Goal: Information Seeking & Learning: Learn about a topic

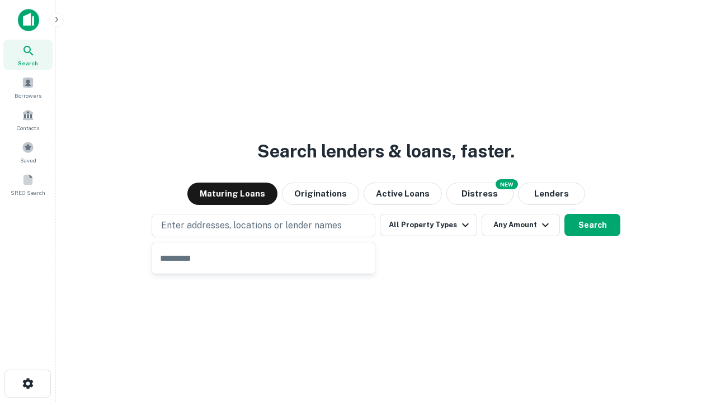
type input "**********"
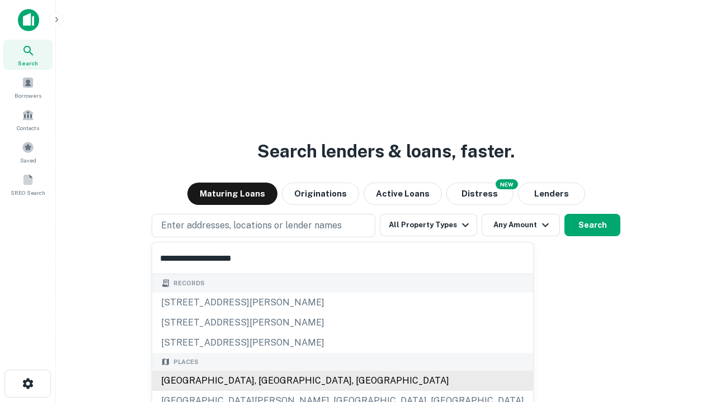
click at [267, 381] on div "Santa Monica, CA, USA" at bounding box center [342, 381] width 381 height 20
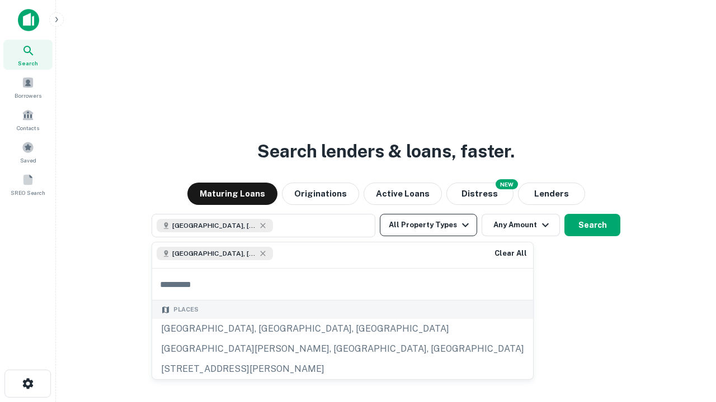
click at [428, 225] on button "All Property Types" at bounding box center [428, 225] width 97 height 22
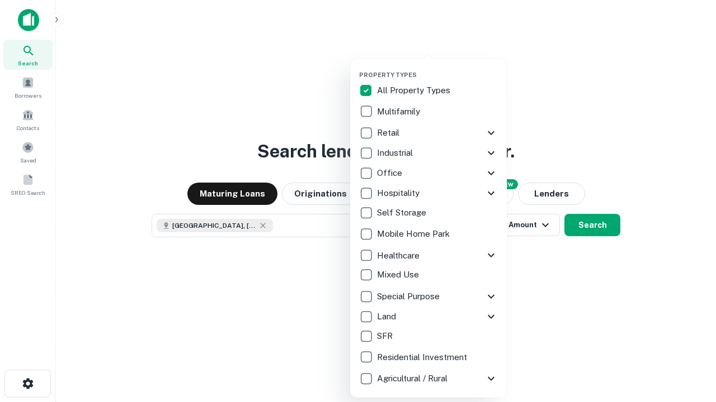
click at [437, 68] on button "button" at bounding box center [437, 68] width 157 height 1
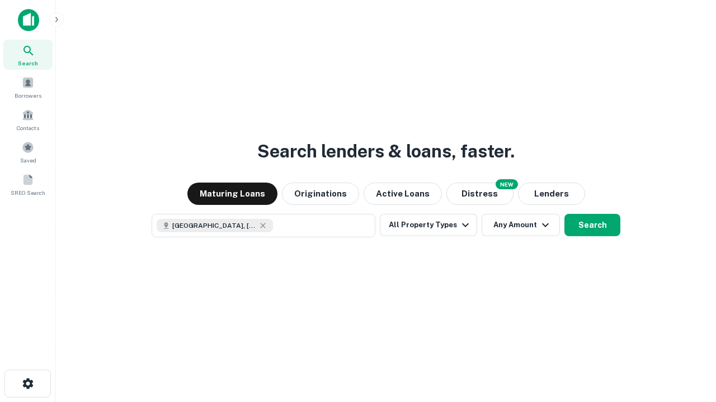
scroll to position [18, 0]
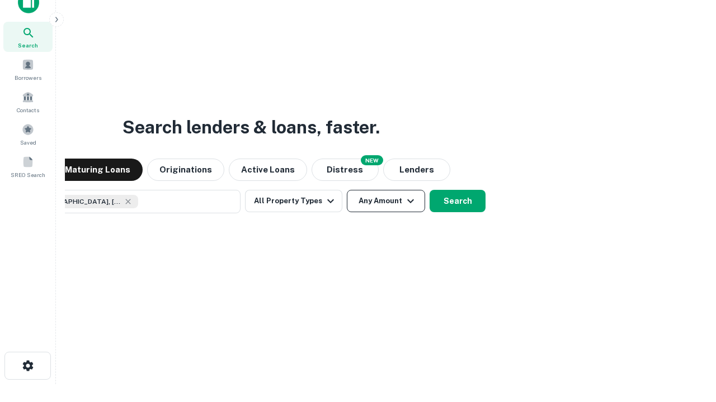
click at [347, 190] on button "Any Amount" at bounding box center [386, 201] width 78 height 22
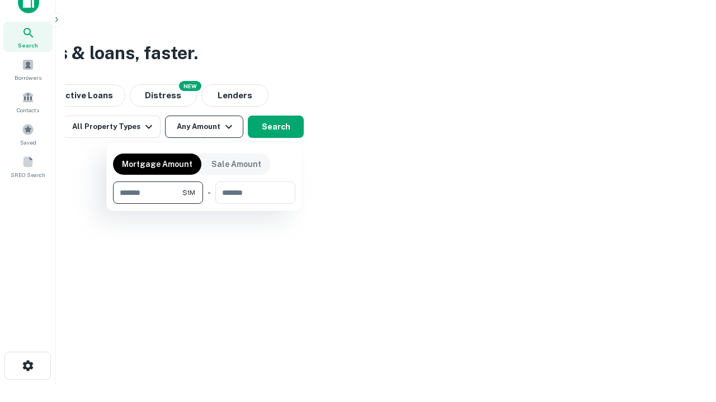
type input "*******"
click at [204, 204] on button "button" at bounding box center [204, 204] width 182 height 1
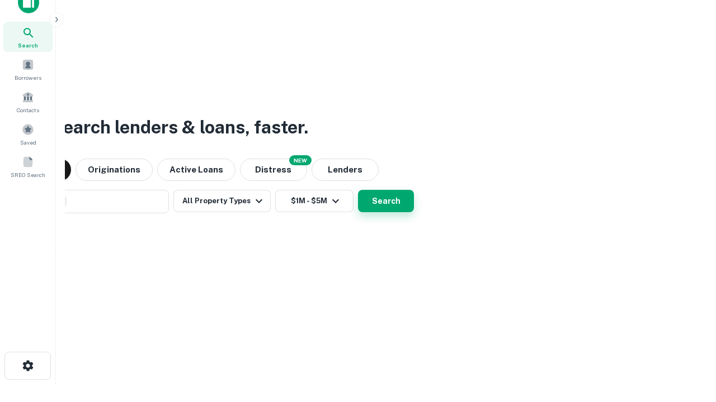
click at [358, 190] on button "Search" at bounding box center [386, 201] width 56 height 22
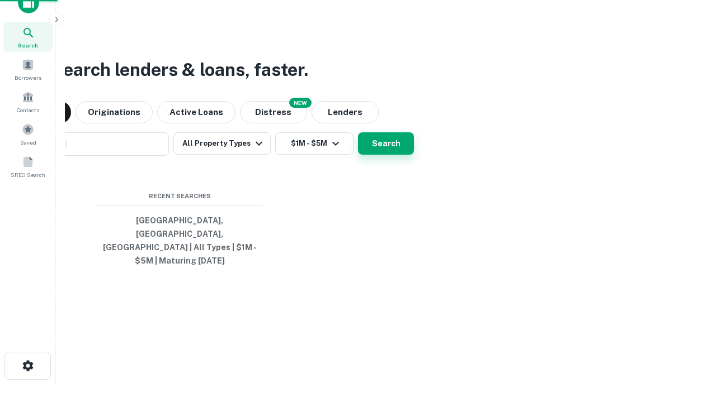
scroll to position [36, 316]
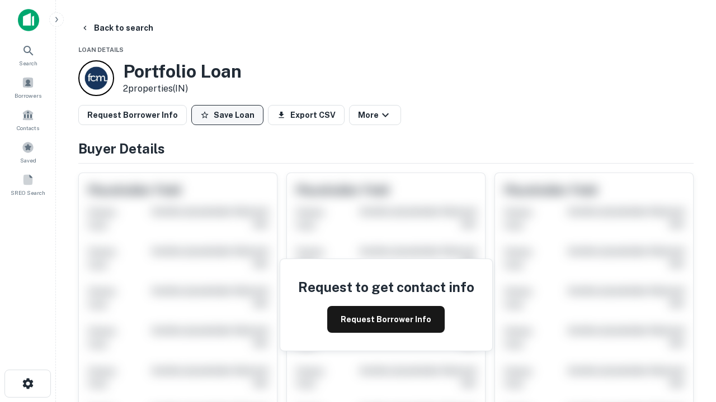
click at [227, 115] on button "Save Loan" at bounding box center [227, 115] width 72 height 20
click at [230, 115] on button "Save Loan" at bounding box center [227, 115] width 72 height 20
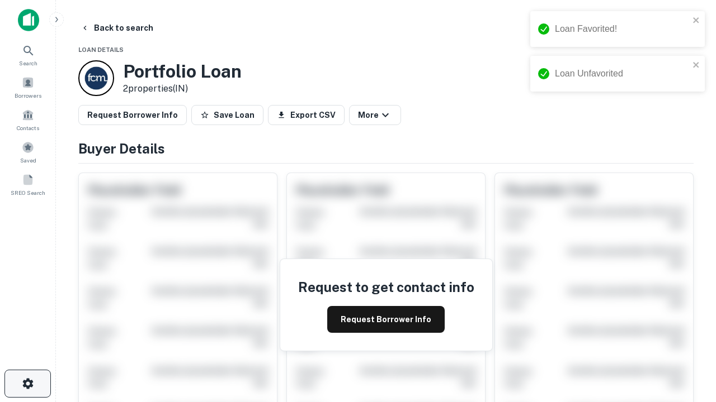
click at [27, 384] on icon "button" at bounding box center [27, 383] width 13 height 13
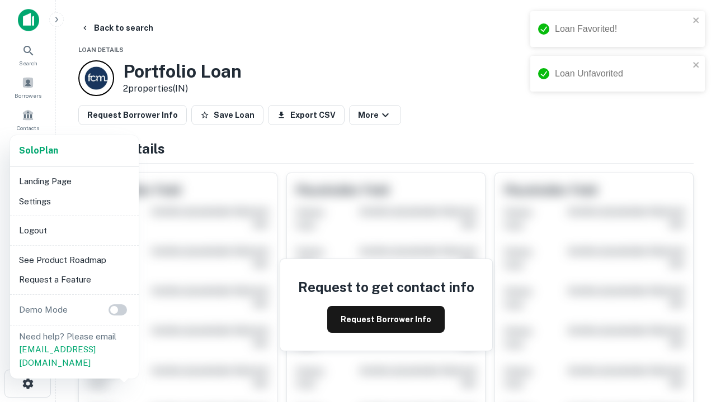
click at [74, 230] on li "Logout" at bounding box center [75, 231] width 120 height 20
